Goal: Information Seeking & Learning: Learn about a topic

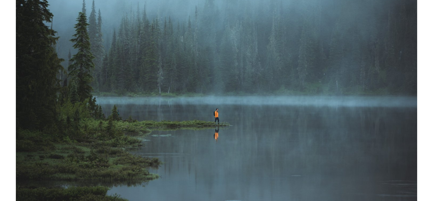
scroll to position [40, 0]
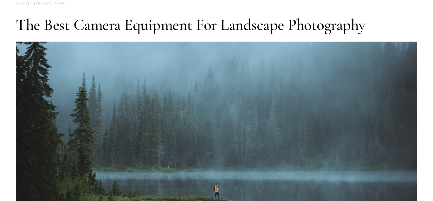
click at [72, 85] on img at bounding box center [216, 167] width 401 height 251
drag, startPoint x: 6, startPoint y: 38, endPoint x: 17, endPoint y: 47, distance: 13.5
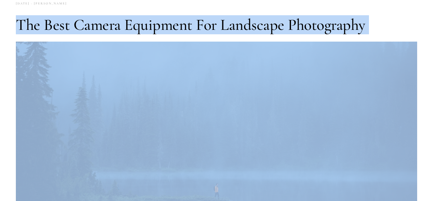
drag, startPoint x: 7, startPoint y: 37, endPoint x: 105, endPoint y: 115, distance: 125.6
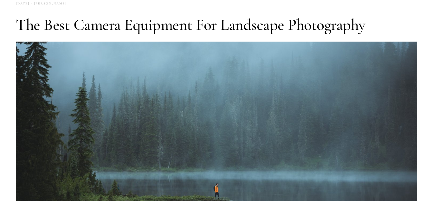
drag, startPoint x: 7, startPoint y: 50, endPoint x: 24, endPoint y: 54, distance: 17.3
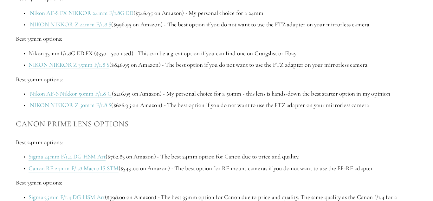
scroll to position [554, 0]
